Goal: Register for event/course

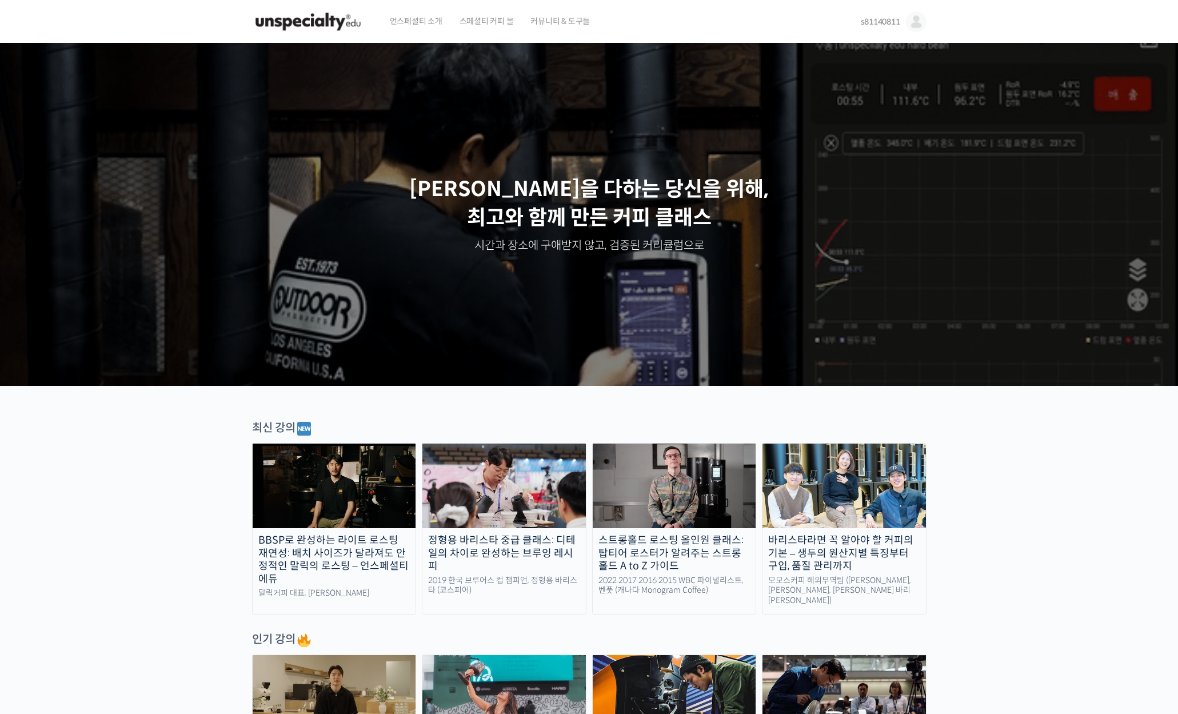
click at [683, 554] on div "스트롱홀드 로스팅 올인원 클래스: 탑티어 로스터가 알려주는 스트롱홀드 A to Z 가이드" at bounding box center [674, 553] width 163 height 39
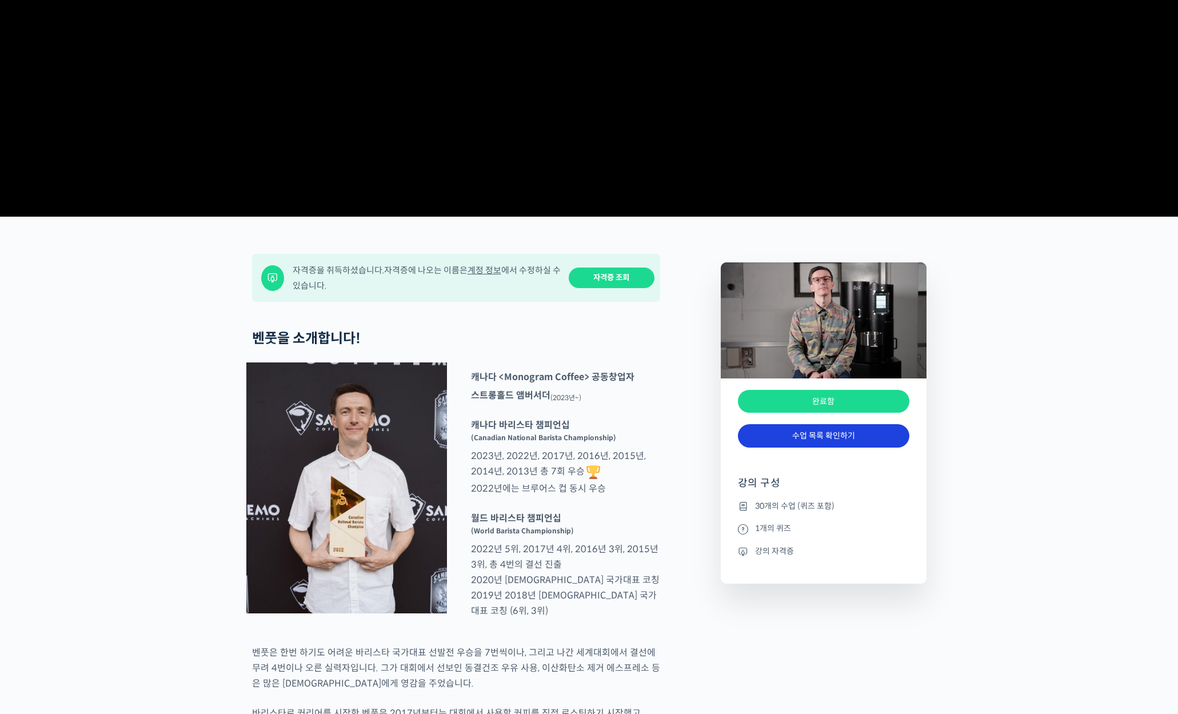
scroll to position [286, 0]
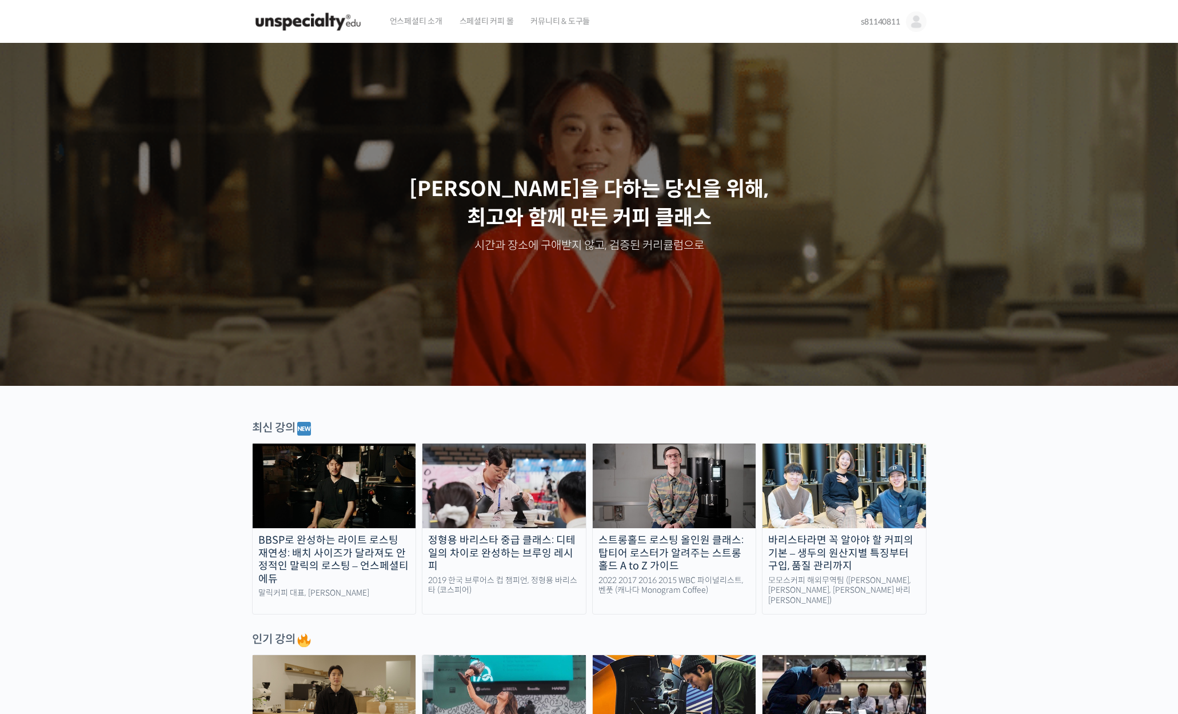
click at [678, 552] on div "스트롱홀드 로스팅 올인원 클래스: 탑티어 로스터가 알려주는 스트롱홀드 A to Z 가이드" at bounding box center [674, 553] width 163 height 39
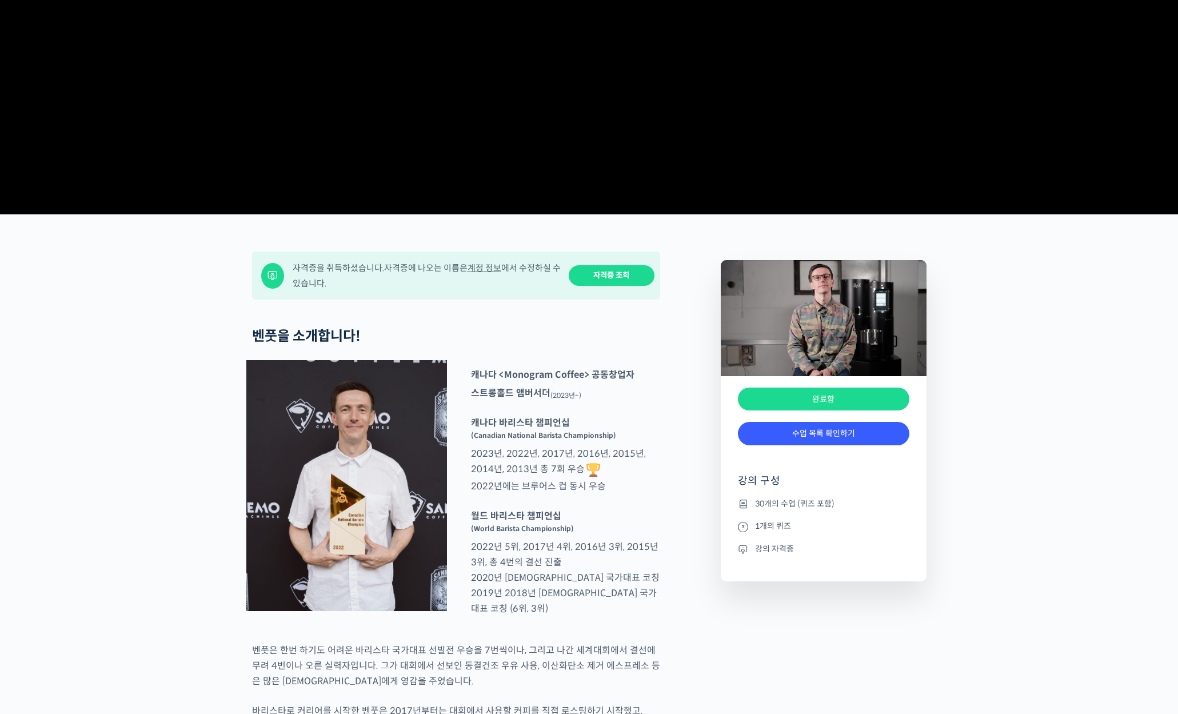
scroll to position [381, 0]
